Goal: Task Accomplishment & Management: Complete application form

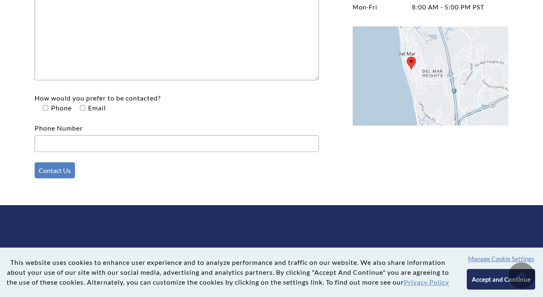
scroll to position [310, 0]
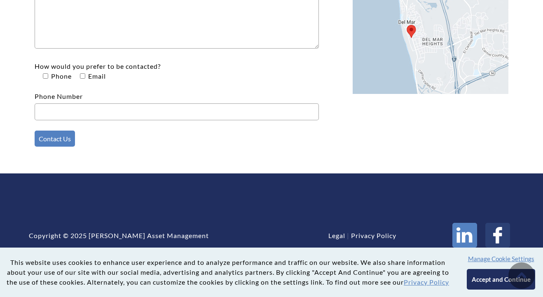
click at [466, 229] on icon at bounding box center [464, 235] width 16 height 16
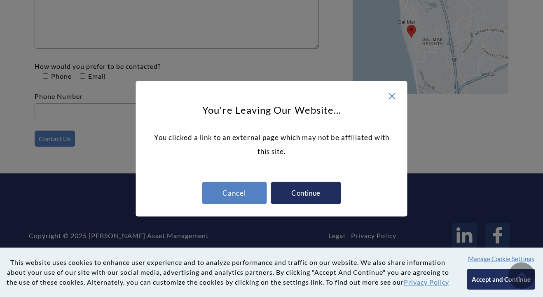
click at [303, 196] on div "Continue" at bounding box center [305, 193] width 70 height 22
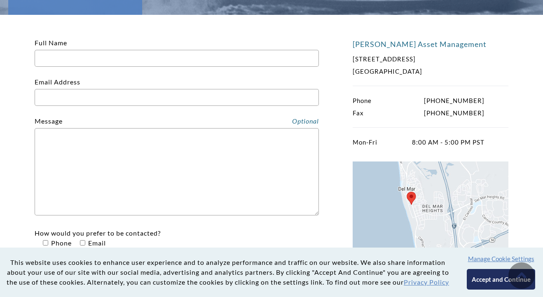
scroll to position [147, 0]
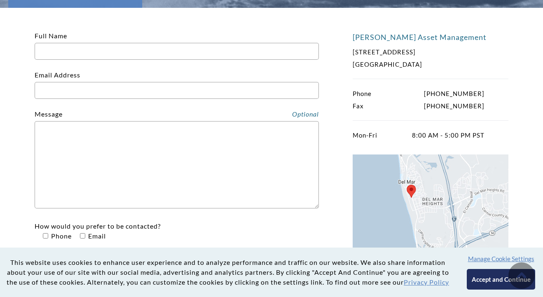
click at [238, 42] on p "Full Name" at bounding box center [177, 45] width 284 height 29
click at [238, 49] on input "Full Name" at bounding box center [177, 51] width 284 height 17
type input "[PERSON_NAME]"
type input "[EMAIL_ADDRESS][DOMAIN_NAME]"
type input "8582102991"
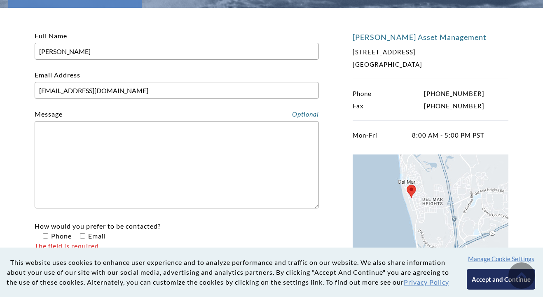
click at [140, 137] on textarea "Contact form" at bounding box center [177, 164] width 284 height 87
paste textarea "Hi , My name is [PERSON_NAME], and I recently graduated from [PERSON_NAME][GEOG…"
type textarea "Hi , My name is [PERSON_NAME], and I recently graduated from [PERSON_NAME][GEOG…"
paste textarea "Hi , My name is [PERSON_NAME], and I recently graduated from [PERSON_NAME][GEOG…"
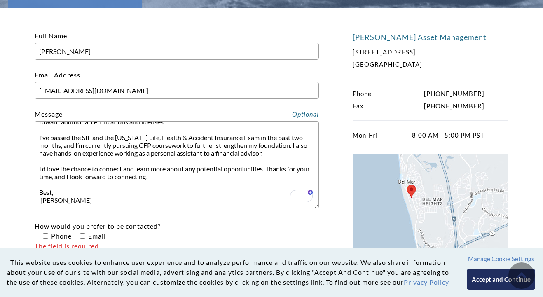
scroll to position [0, 0]
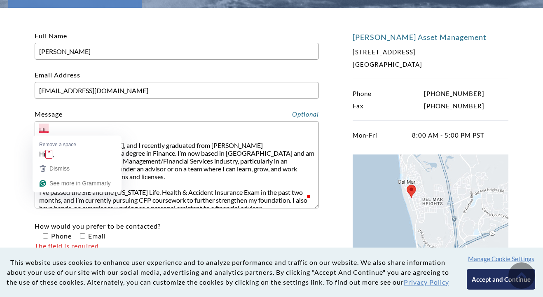
click at [47, 130] on textarea "Hi , My name is [PERSON_NAME], and I recently graduated from [PERSON_NAME][GEOG…" at bounding box center [177, 164] width 284 height 87
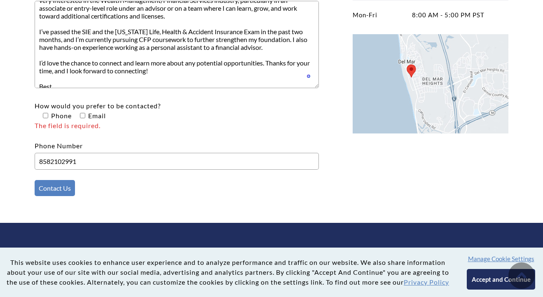
scroll to position [64, 0]
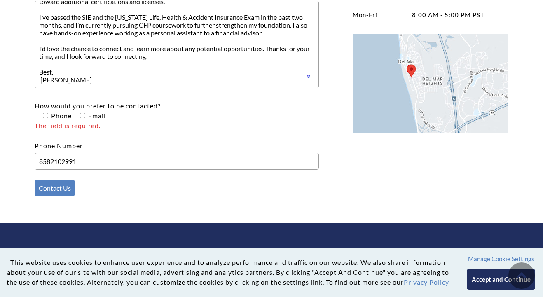
type textarea "Hi [PERSON_NAME] Team, My name is [PERSON_NAME], and I recently graduated from …"
click at [87, 116] on span "Email" at bounding box center [95, 116] width 19 height 8
click at [48, 116] on input"] "How would you prefer to be contacted? Phone Email The field is required." at bounding box center [45, 115] width 5 height 5
checkbox input"] "true"
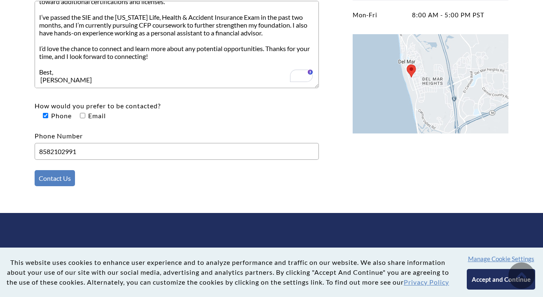
click at [42, 74] on textarea "Hi [PERSON_NAME] Team, My name is [PERSON_NAME], and I recently graduated from …" at bounding box center [177, 44] width 284 height 87
type textarea "Hi [PERSON_NAME] Team, My name is [PERSON_NAME], and I recently graduated from …"
click at [84, 117] on input"] "How would you prefer to be contacted? Phone Email" at bounding box center [82, 115] width 5 height 5
checkbox input"] "true"
click at [46, 118] on input"] "How would you prefer to be contacted? Phone Email" at bounding box center [45, 115] width 5 height 5
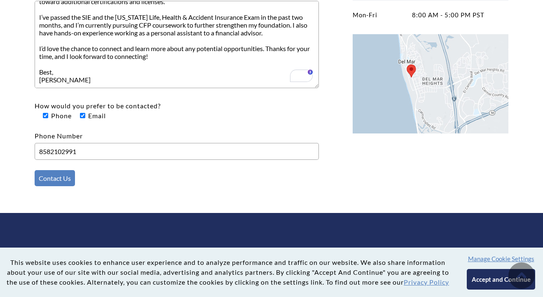
checkbox input"] "false"
click at [61, 185] on input "Contact Us" at bounding box center [55, 178] width 40 height 16
